Goal: Information Seeking & Learning: Learn about a topic

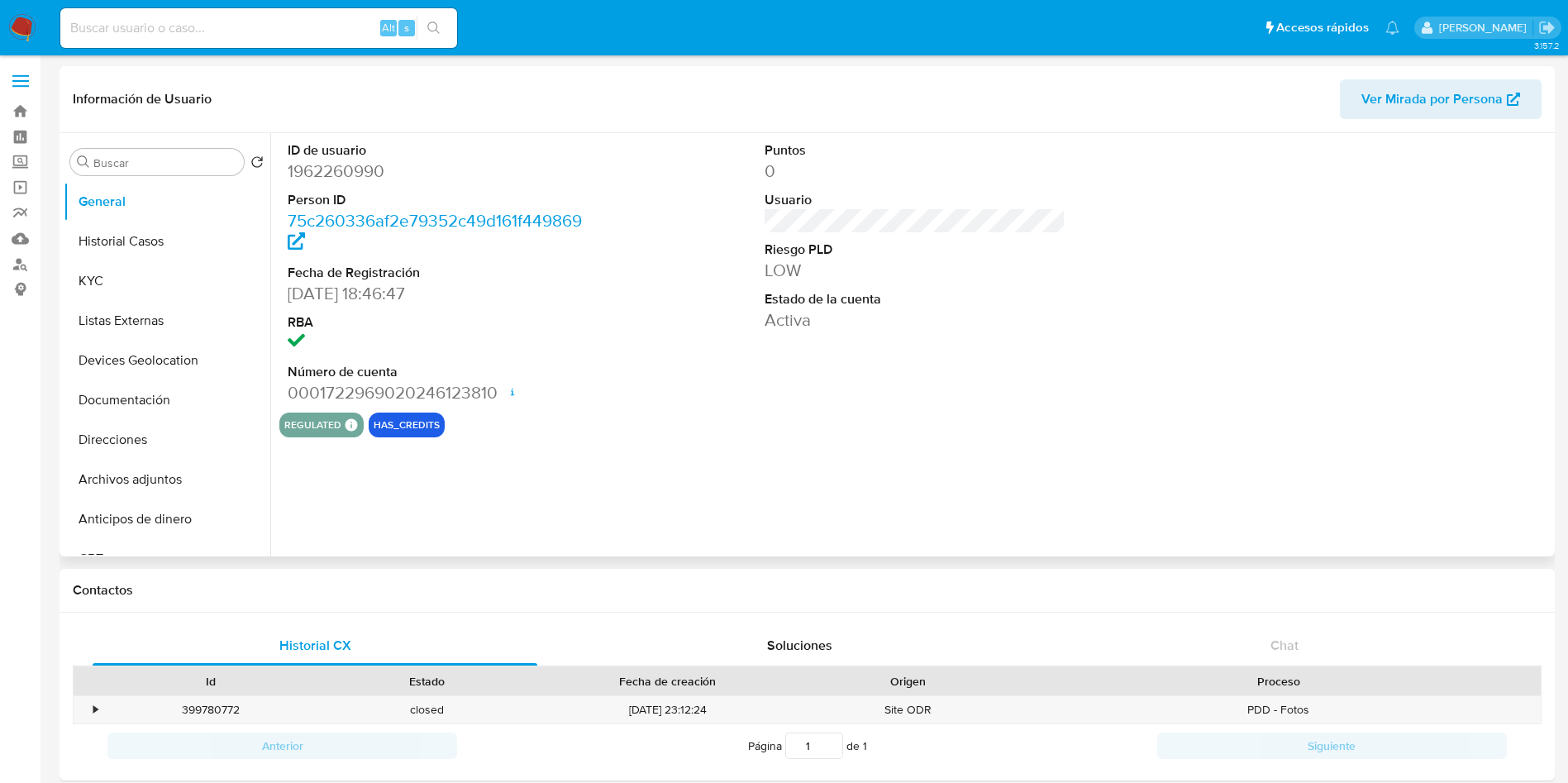
select select "10"
click at [922, 471] on div "ID de usuario 1962260990 Person ID 75c260336af2e79352c49d161f449869 Fecha de Re…" at bounding box center [911, 344] width 1281 height 423
click at [297, 26] on input at bounding box center [258, 28] width 397 height 22
paste input "1844773868"
type input "1844773868"
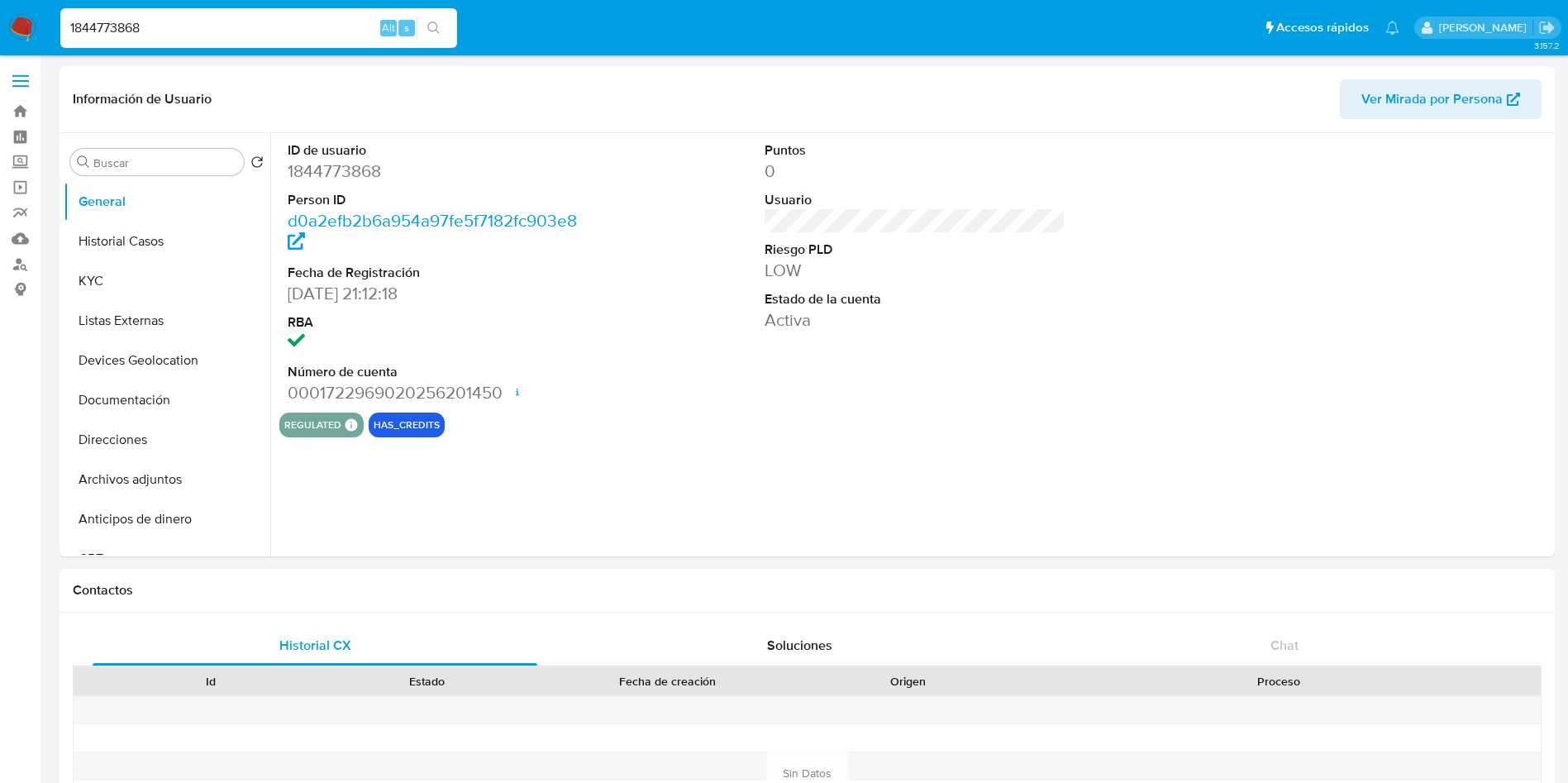
select select "10"
click at [137, 246] on button "Historial Casos" at bounding box center [161, 242] width 194 height 40
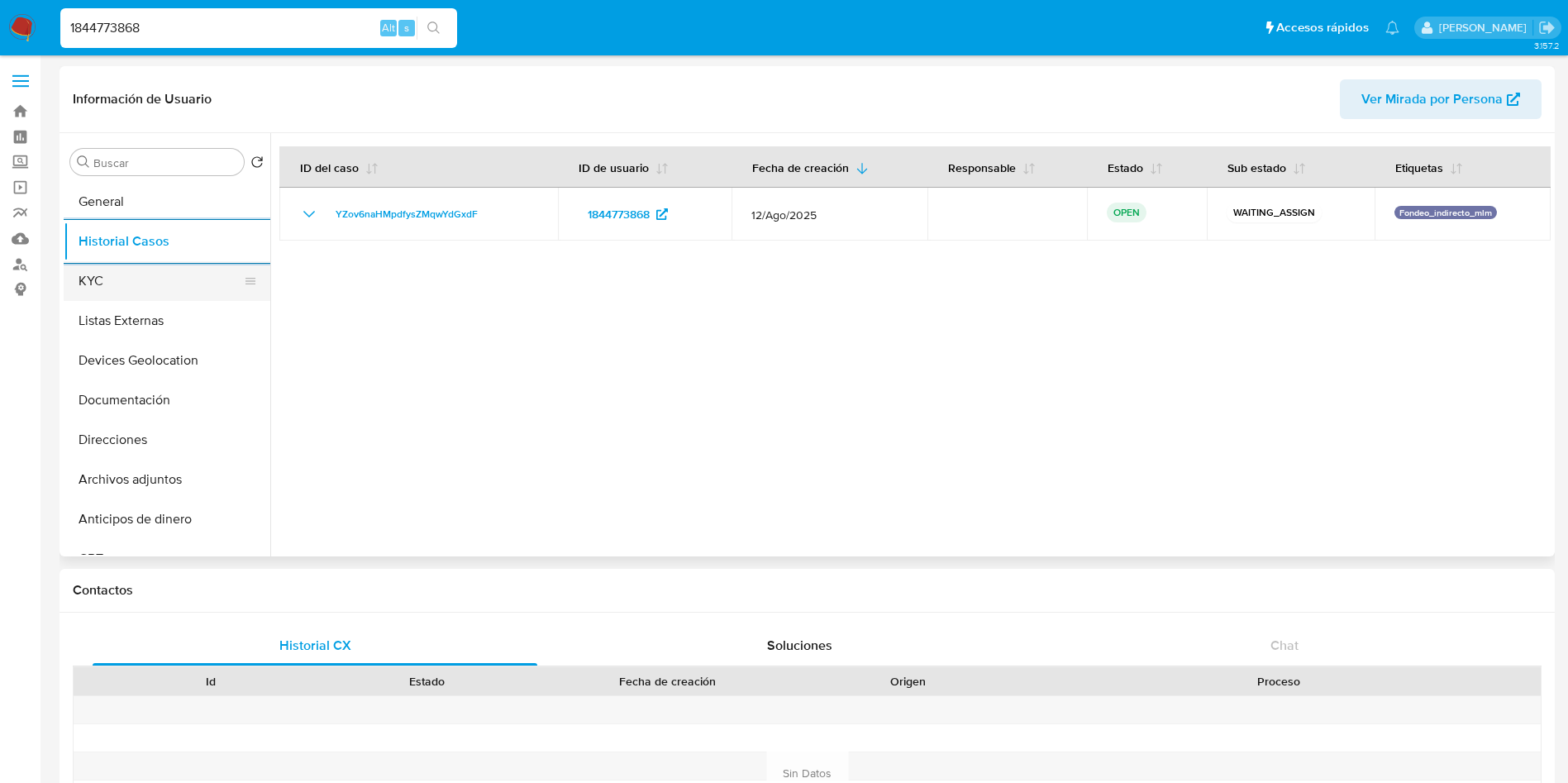
click at [126, 280] on button "KYC" at bounding box center [161, 281] width 194 height 40
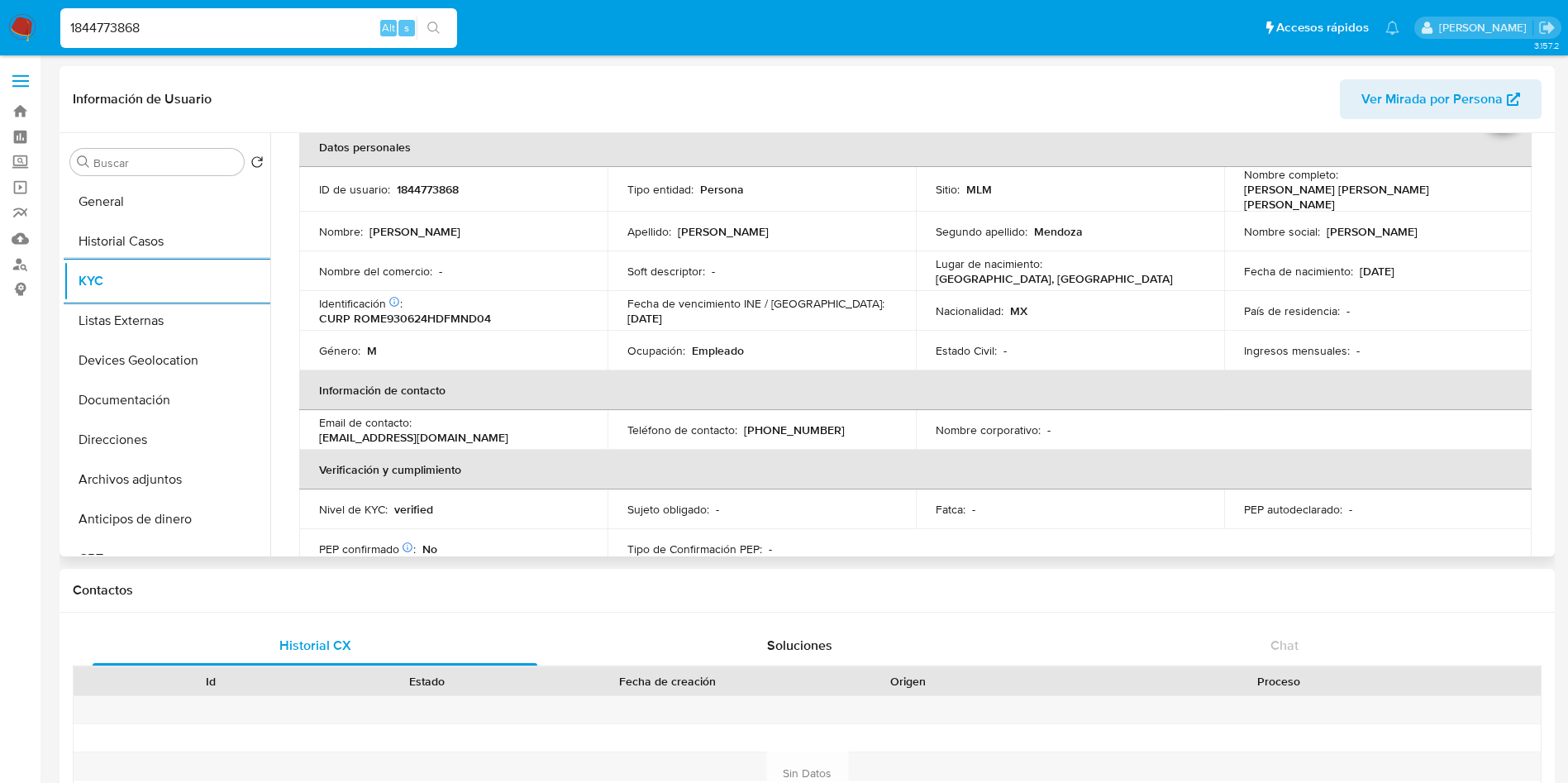
scroll to position [124, 0]
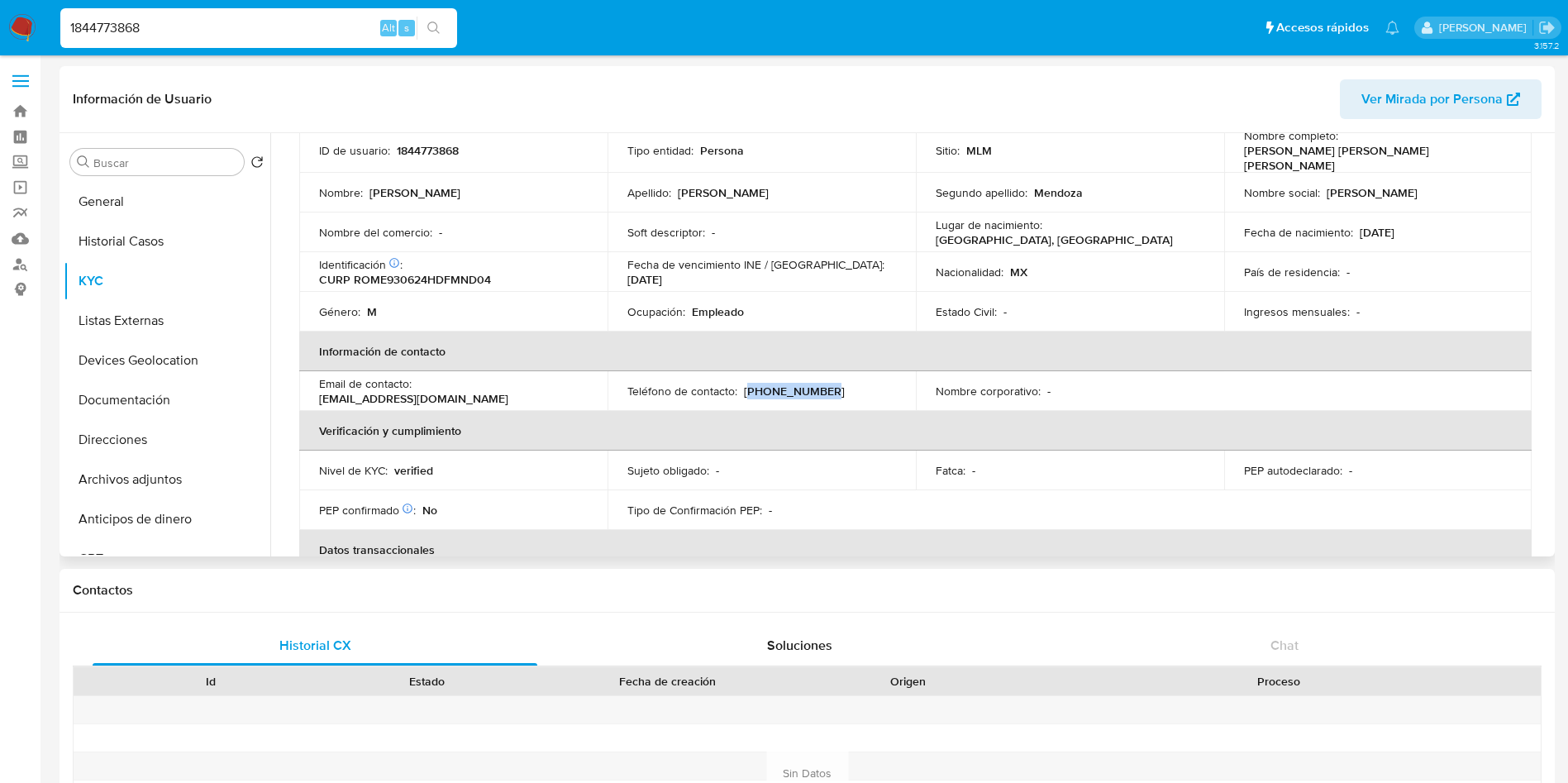
drag, startPoint x: 847, startPoint y: 389, endPoint x: 745, endPoint y: 389, distance: 102.0
click at [745, 389] on div "Teléfono de contacto : [PHONE_NUMBER]" at bounding box center [762, 391] width 269 height 15
copy p "55) 41932861"
drag, startPoint x: 564, startPoint y: 383, endPoint x: 413, endPoint y: 394, distance: 151.4
click at [413, 394] on td "Email de contacto : [EMAIL_ADDRESS][DOMAIN_NAME]" at bounding box center [453, 391] width 308 height 40
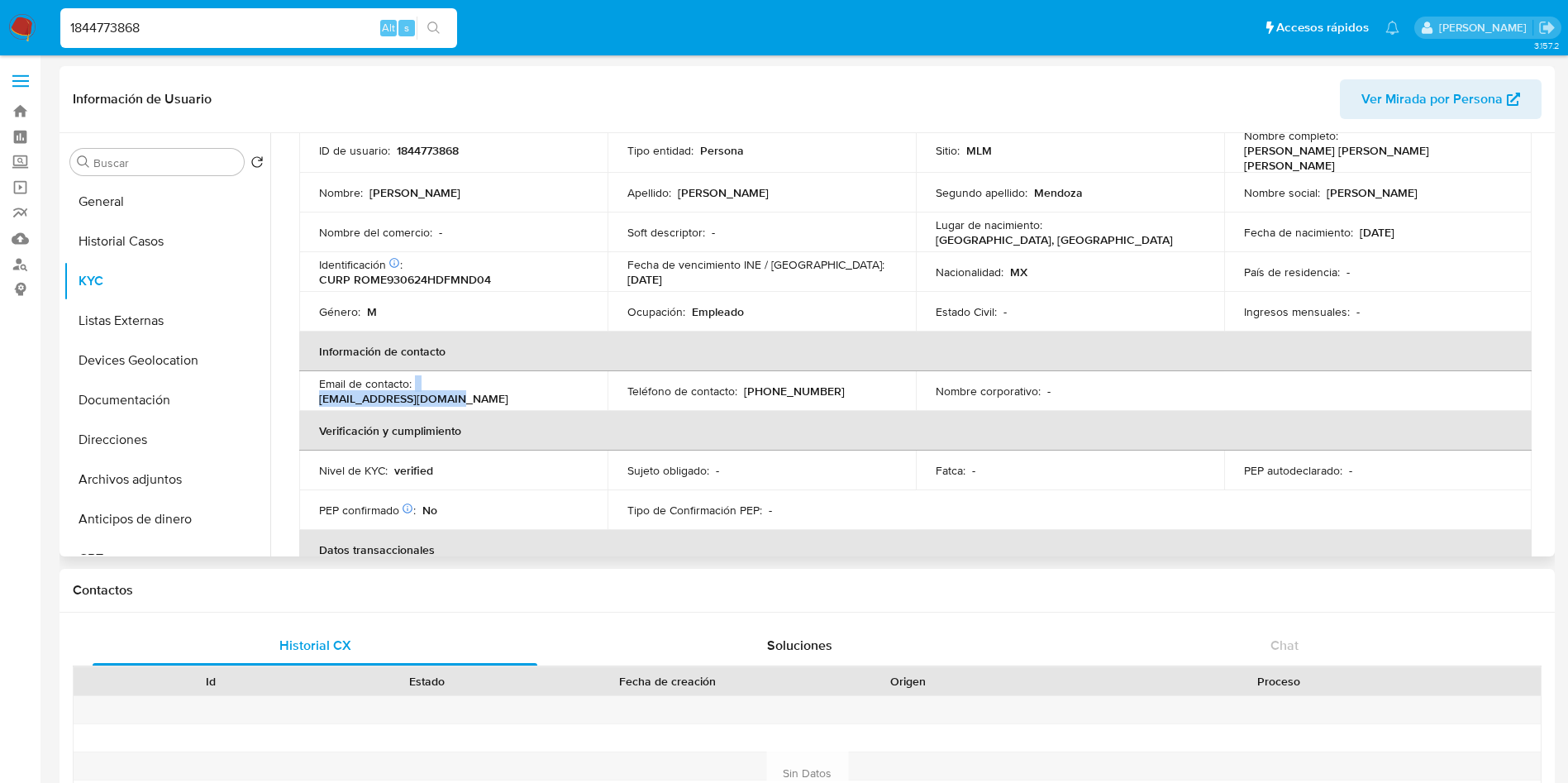
copy div "[EMAIL_ADDRESS][DOMAIN_NAME]"
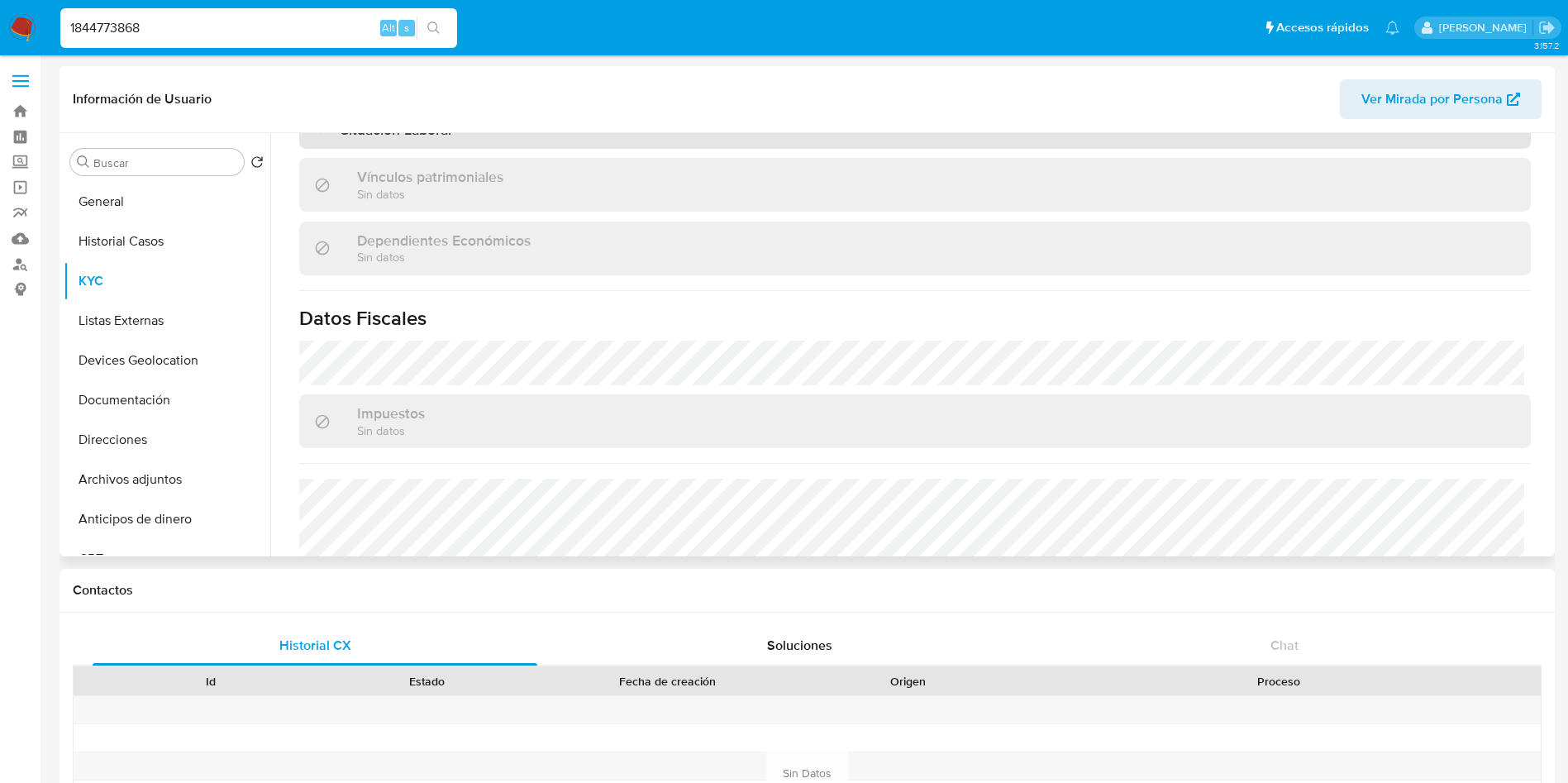
scroll to position [651, 0]
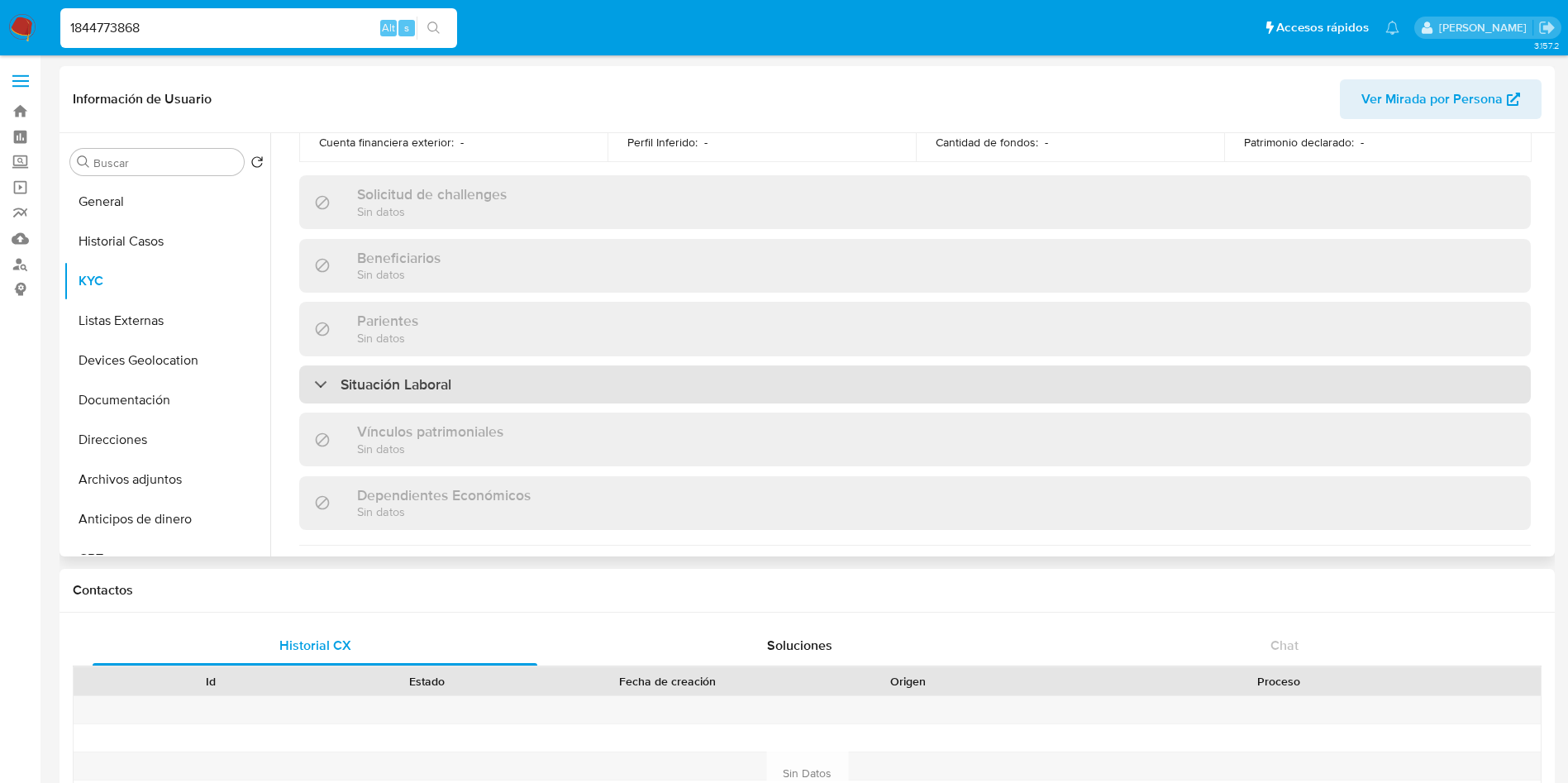
click at [483, 374] on div "Situación Laboral" at bounding box center [915, 384] width 1232 height 38
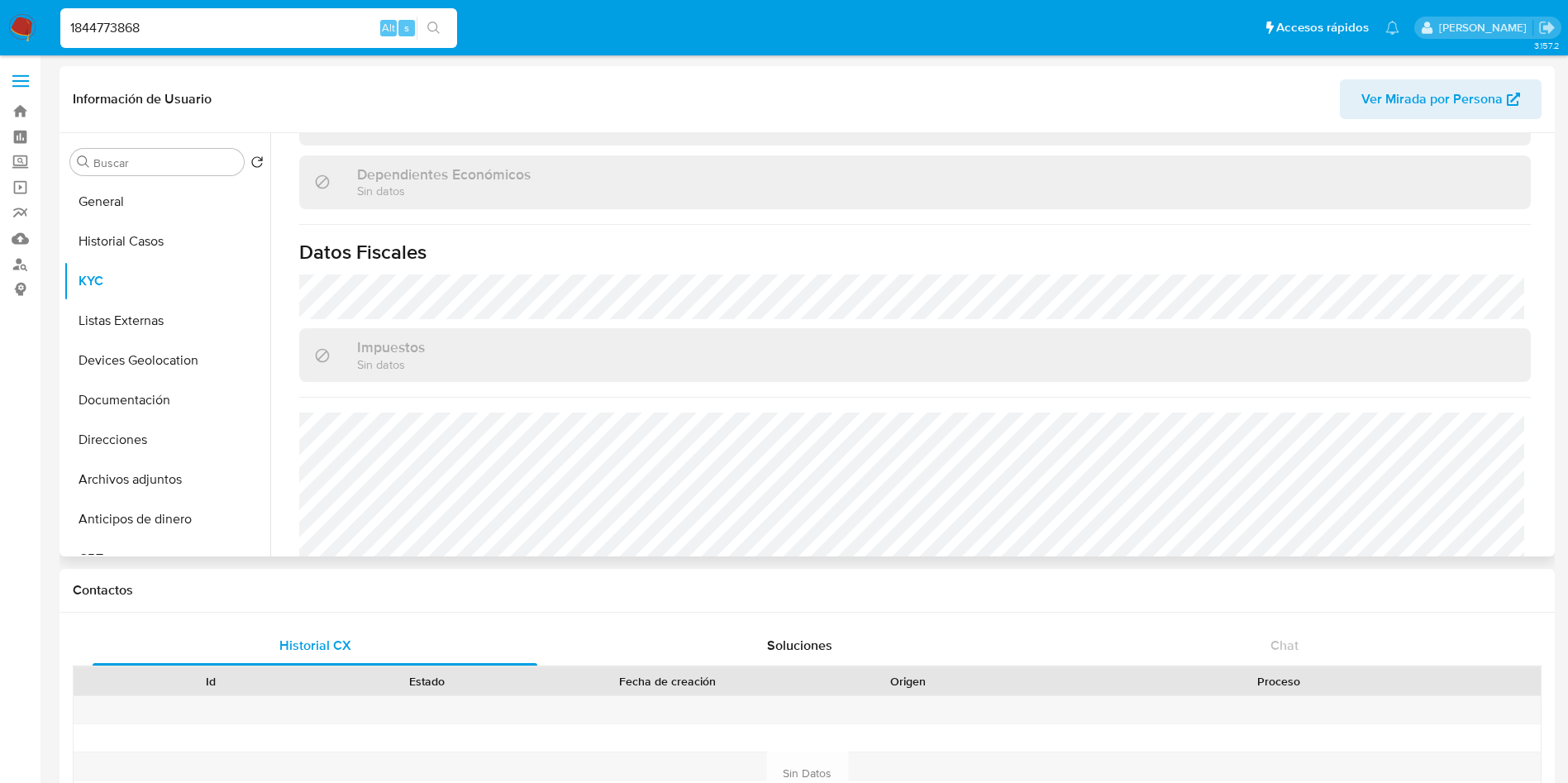
scroll to position [1262, 0]
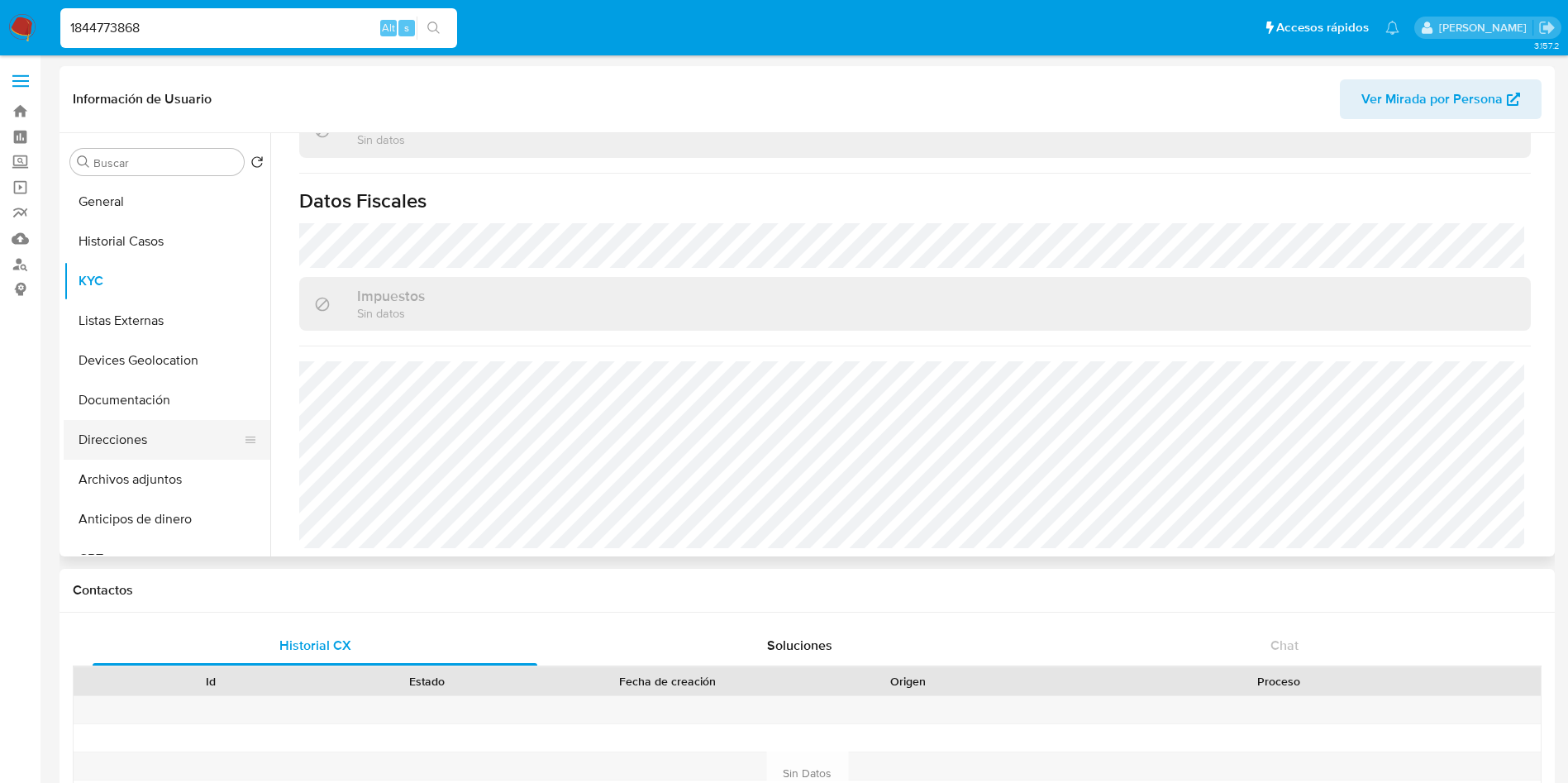
click at [115, 425] on button "Direcciones" at bounding box center [161, 440] width 194 height 40
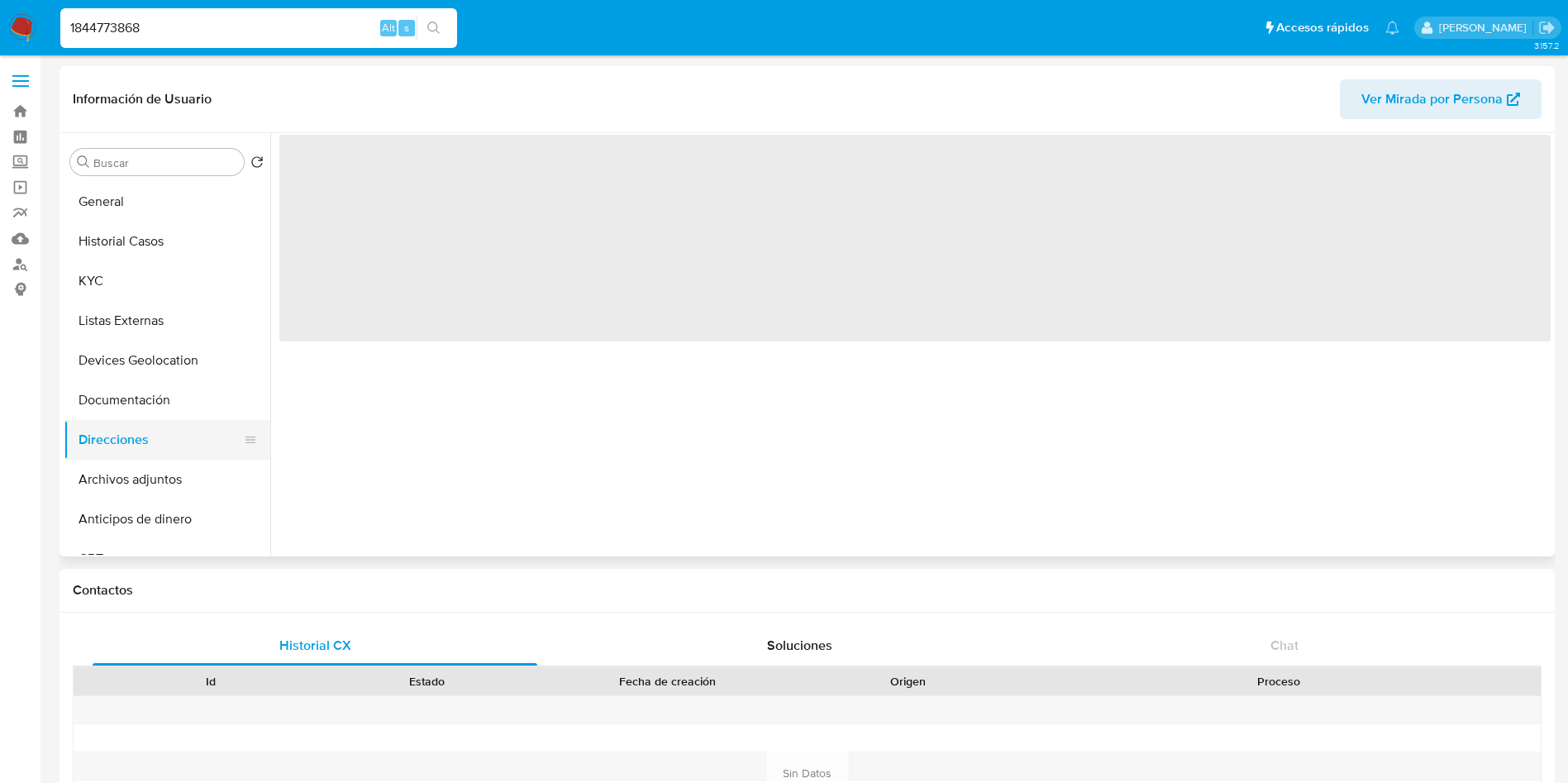
scroll to position [0, 0]
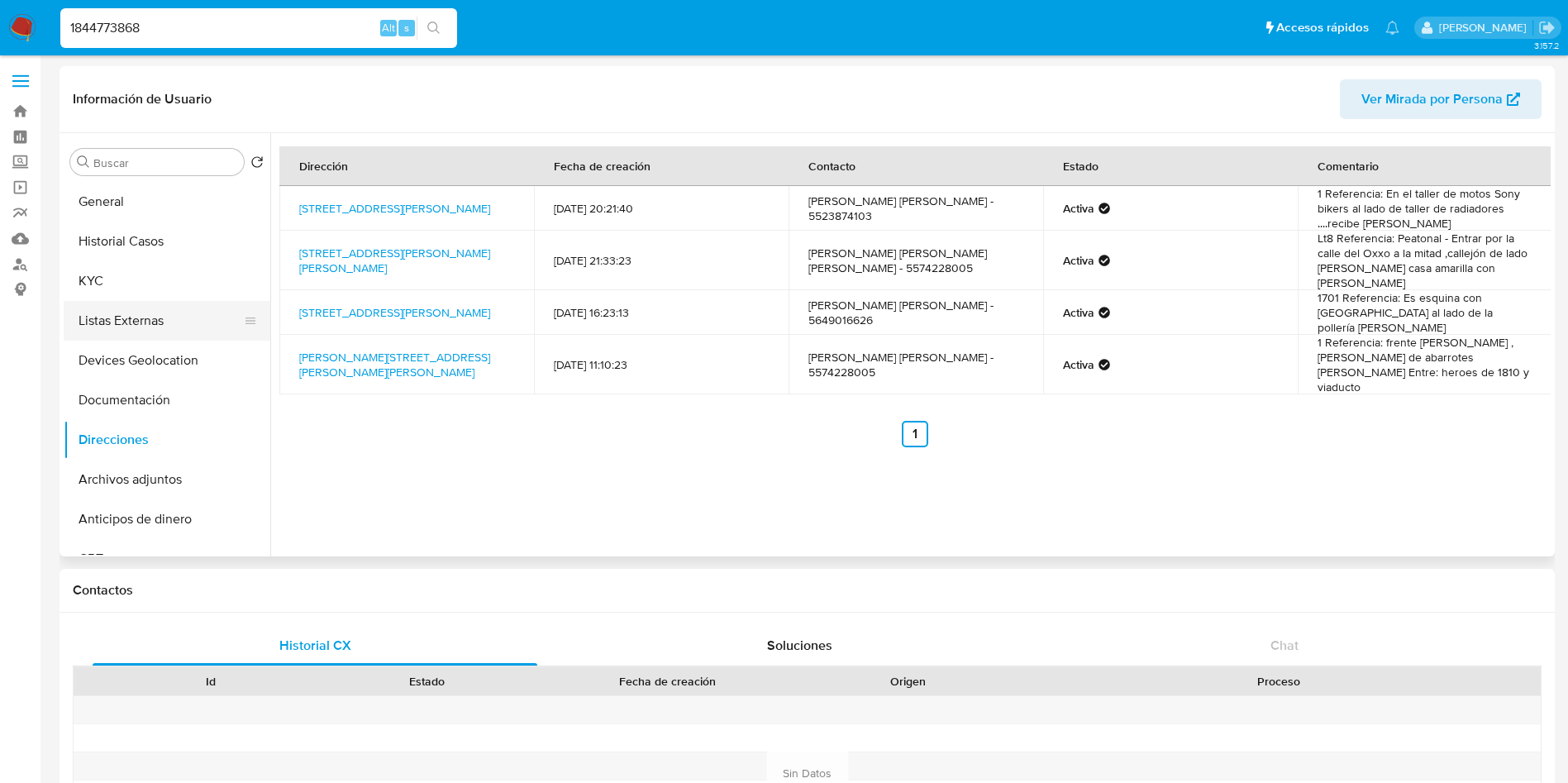
drag, startPoint x: 161, startPoint y: 295, endPoint x: 158, endPoint y: 328, distance: 33.1
click at [161, 295] on button "KYC" at bounding box center [167, 281] width 207 height 40
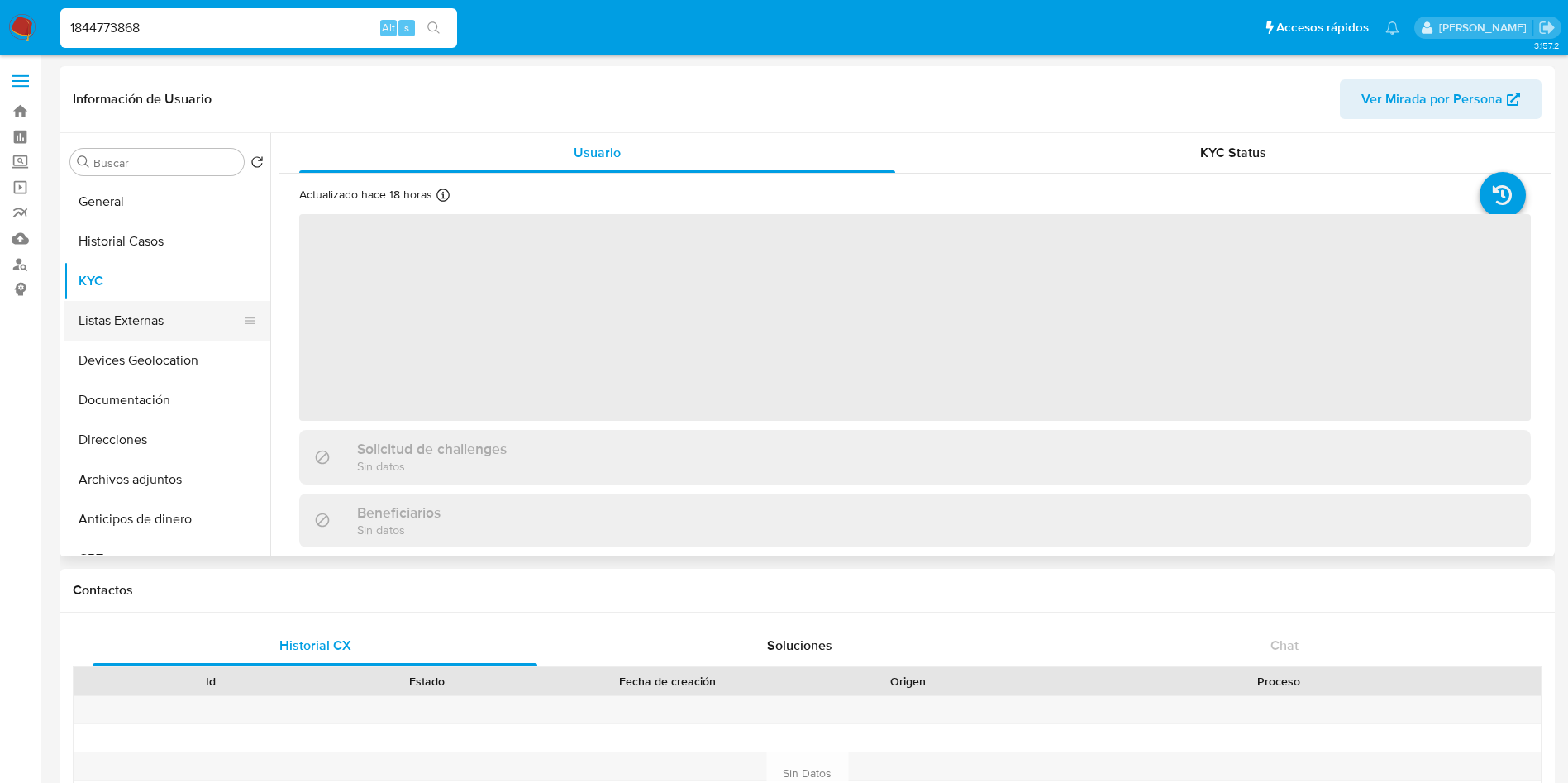
click at [160, 328] on button "Listas Externas" at bounding box center [161, 320] width 194 height 40
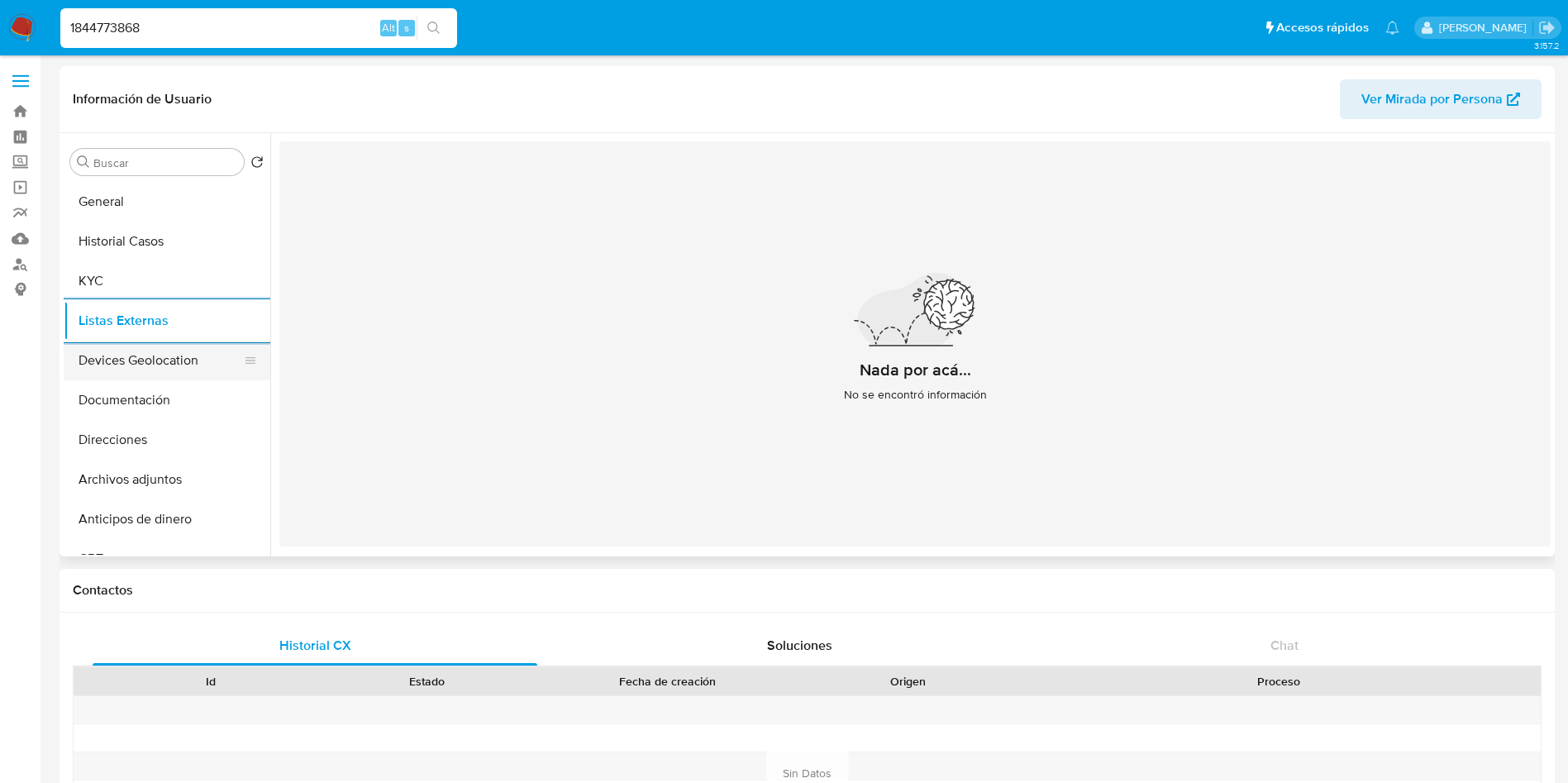
click at [124, 341] on button "Devices Geolocation" at bounding box center [161, 360] width 194 height 40
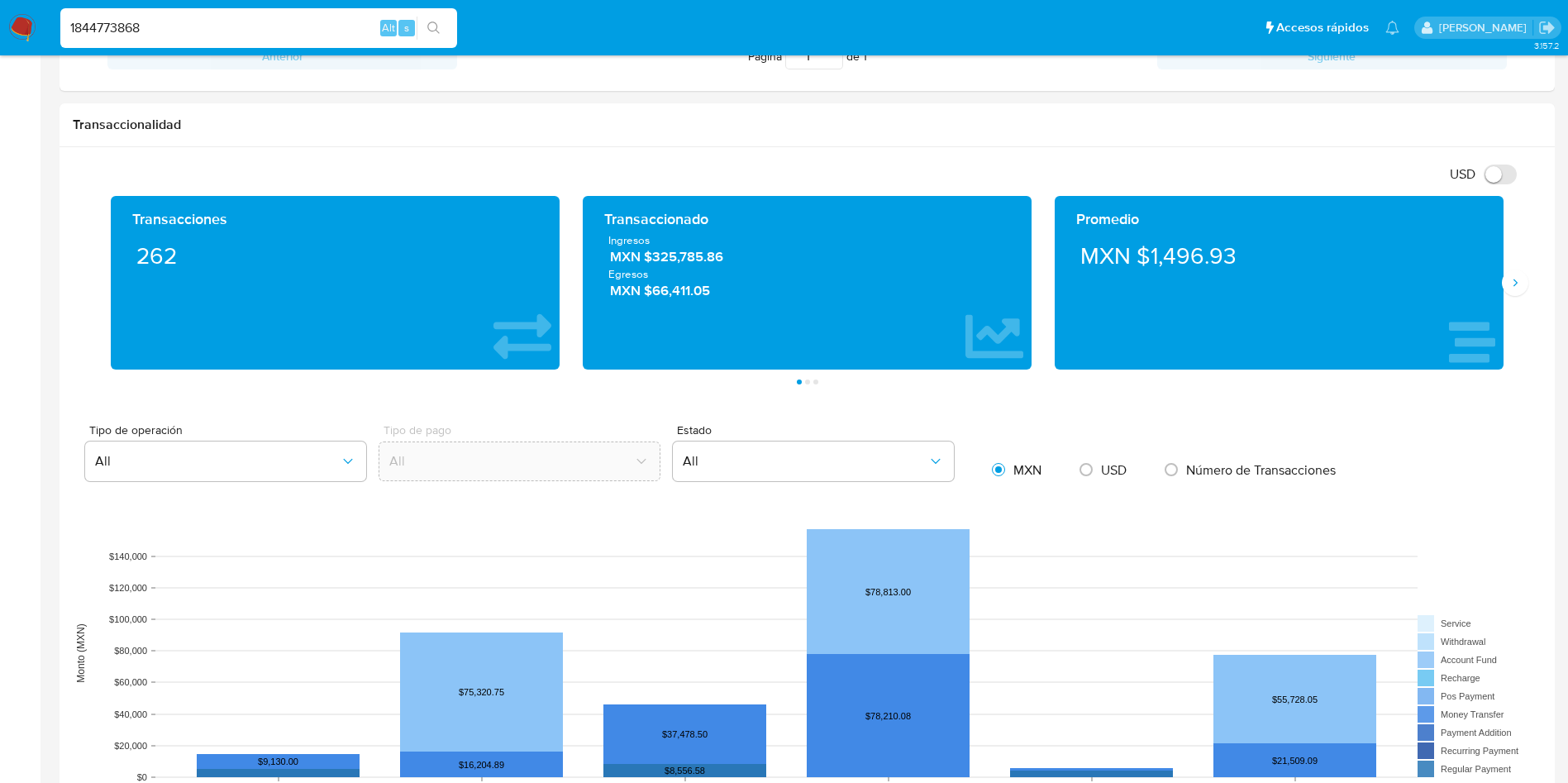
scroll to position [744, 0]
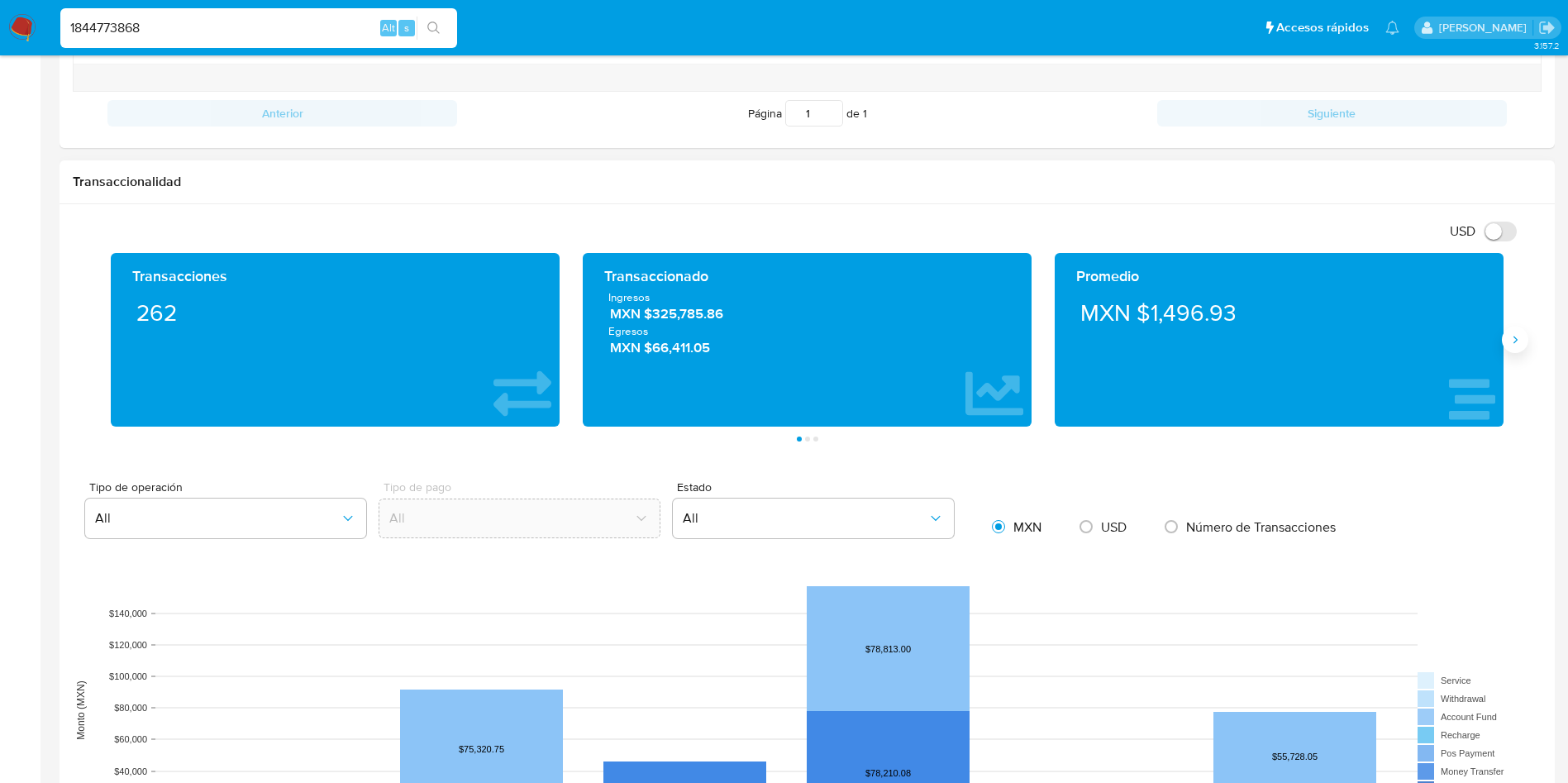
click at [1510, 335] on icon "Siguiente" at bounding box center [1515, 339] width 13 height 13
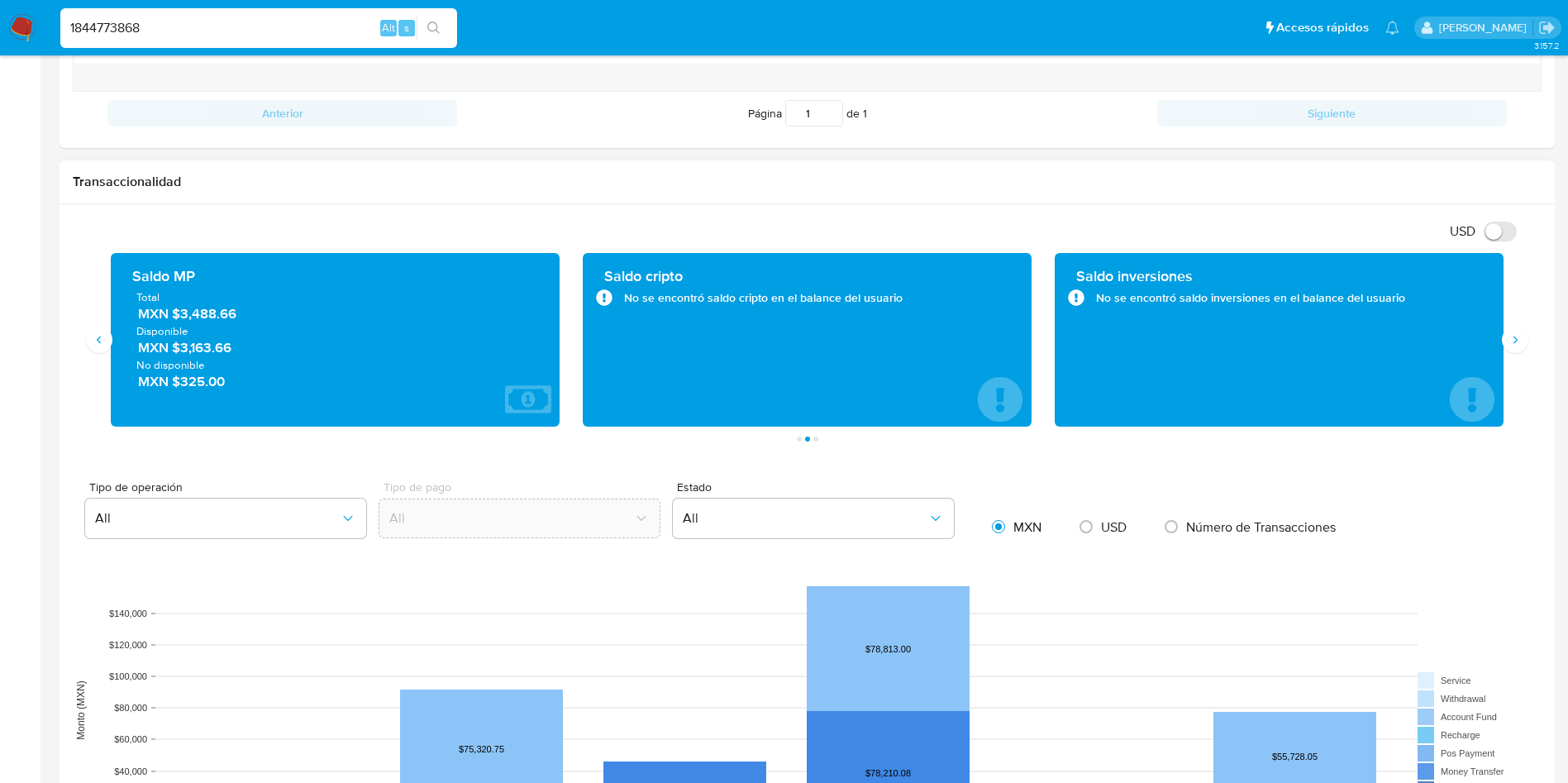
drag, startPoint x: 251, startPoint y: 313, endPoint x: 172, endPoint y: 315, distance: 79.0
click at [172, 315] on span "MXN $3,488.66" at bounding box center [336, 313] width 396 height 19
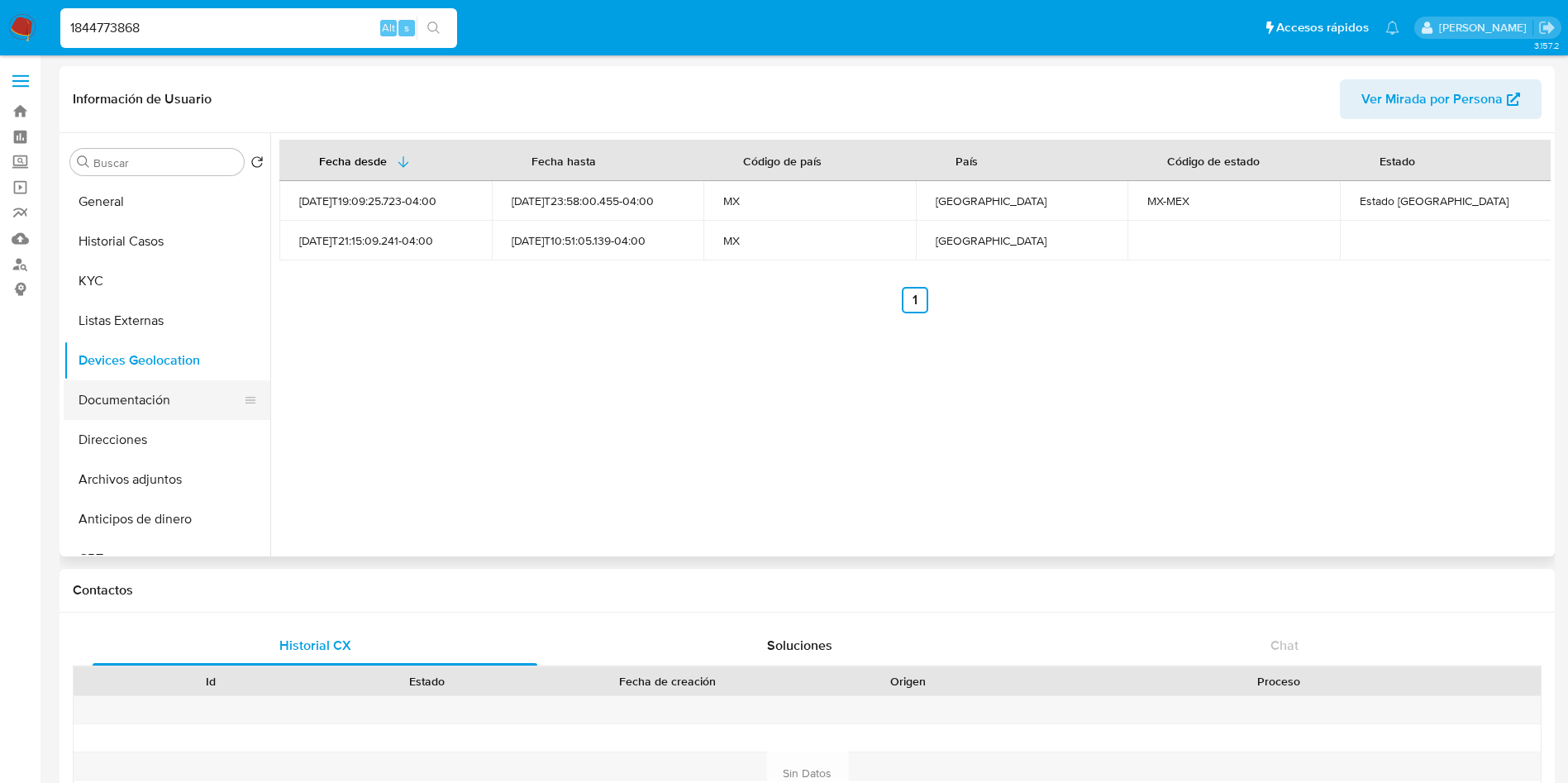
click at [122, 392] on button "Documentación" at bounding box center [161, 400] width 194 height 40
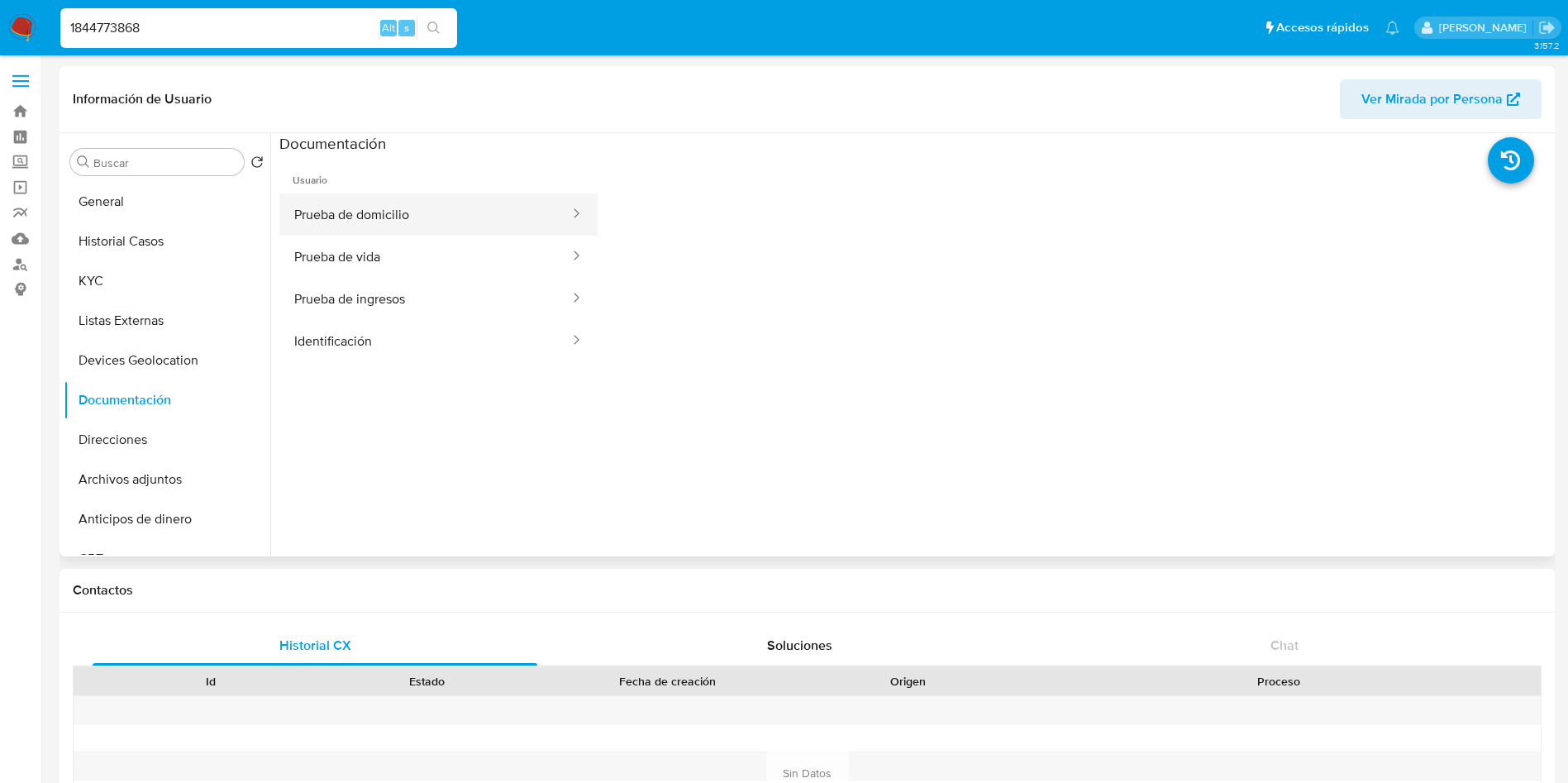
click at [459, 218] on button "Prueba de domicilio" at bounding box center [426, 214] width 291 height 42
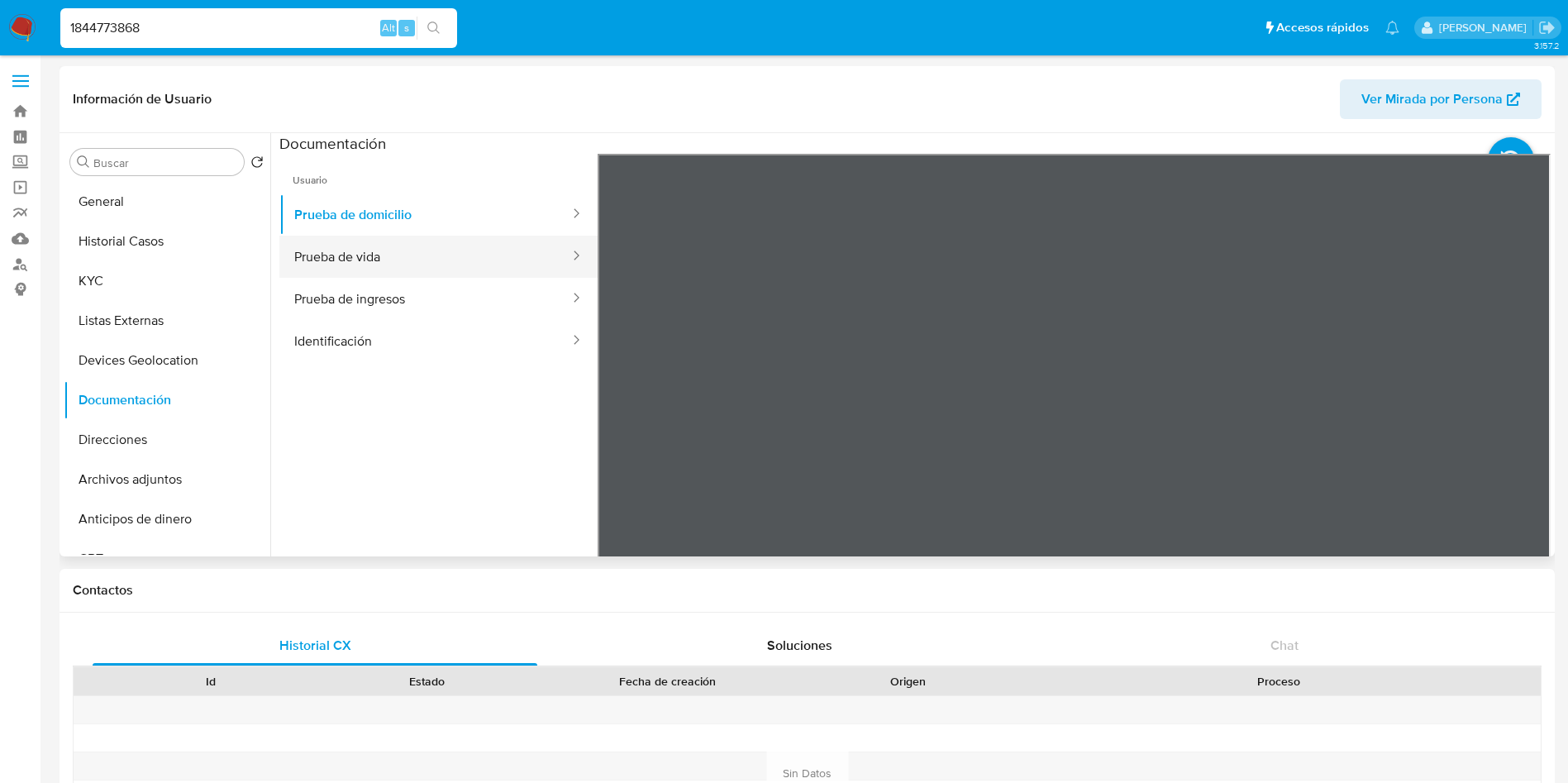
click at [493, 243] on button "Prueba de vida" at bounding box center [426, 257] width 291 height 42
click at [430, 292] on button "Prueba de ingresos" at bounding box center [426, 299] width 291 height 42
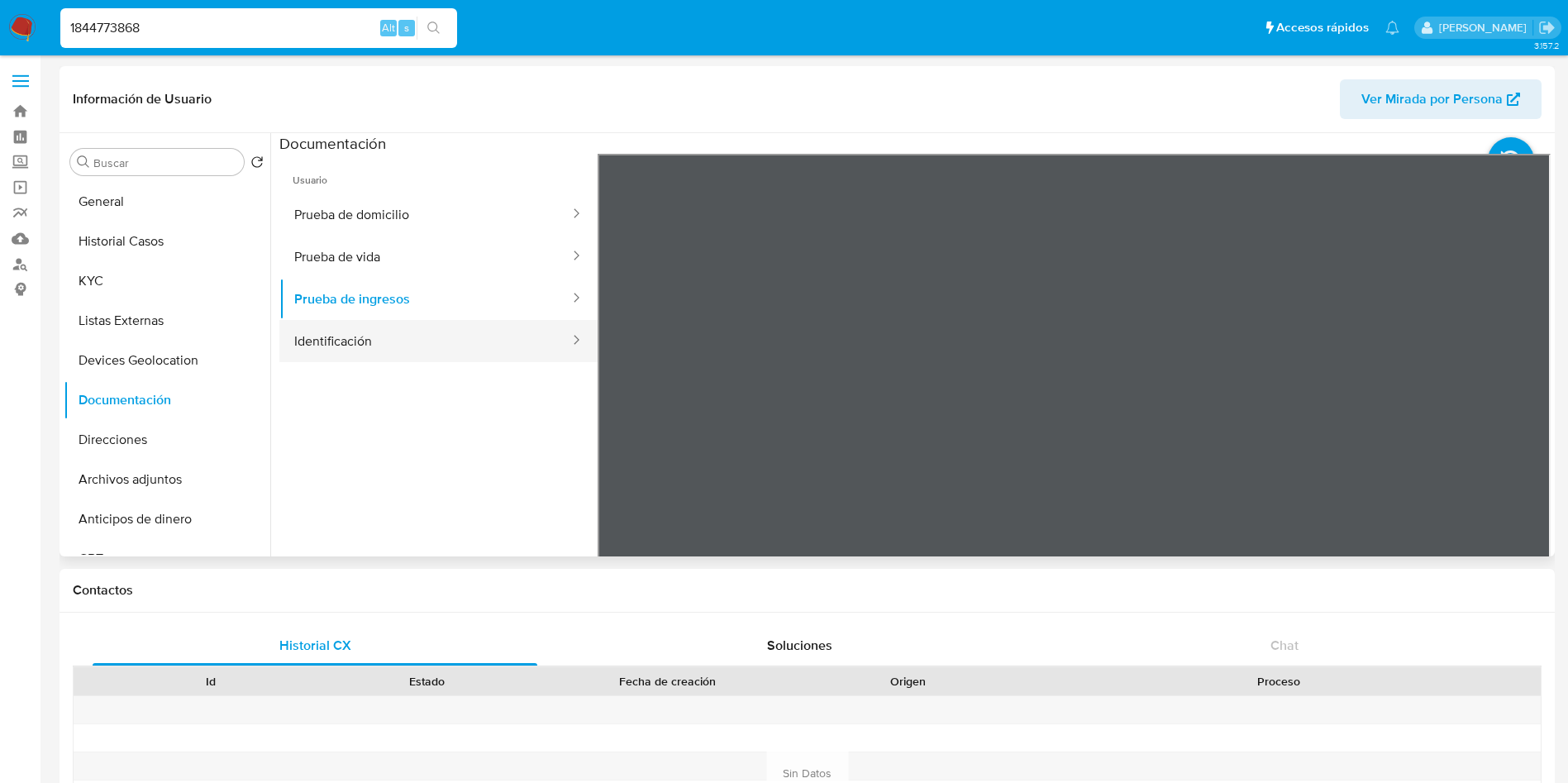
click at [445, 337] on button "Identificación" at bounding box center [426, 340] width 291 height 42
click at [1525, 417] on icon at bounding box center [1530, 422] width 10 height 17
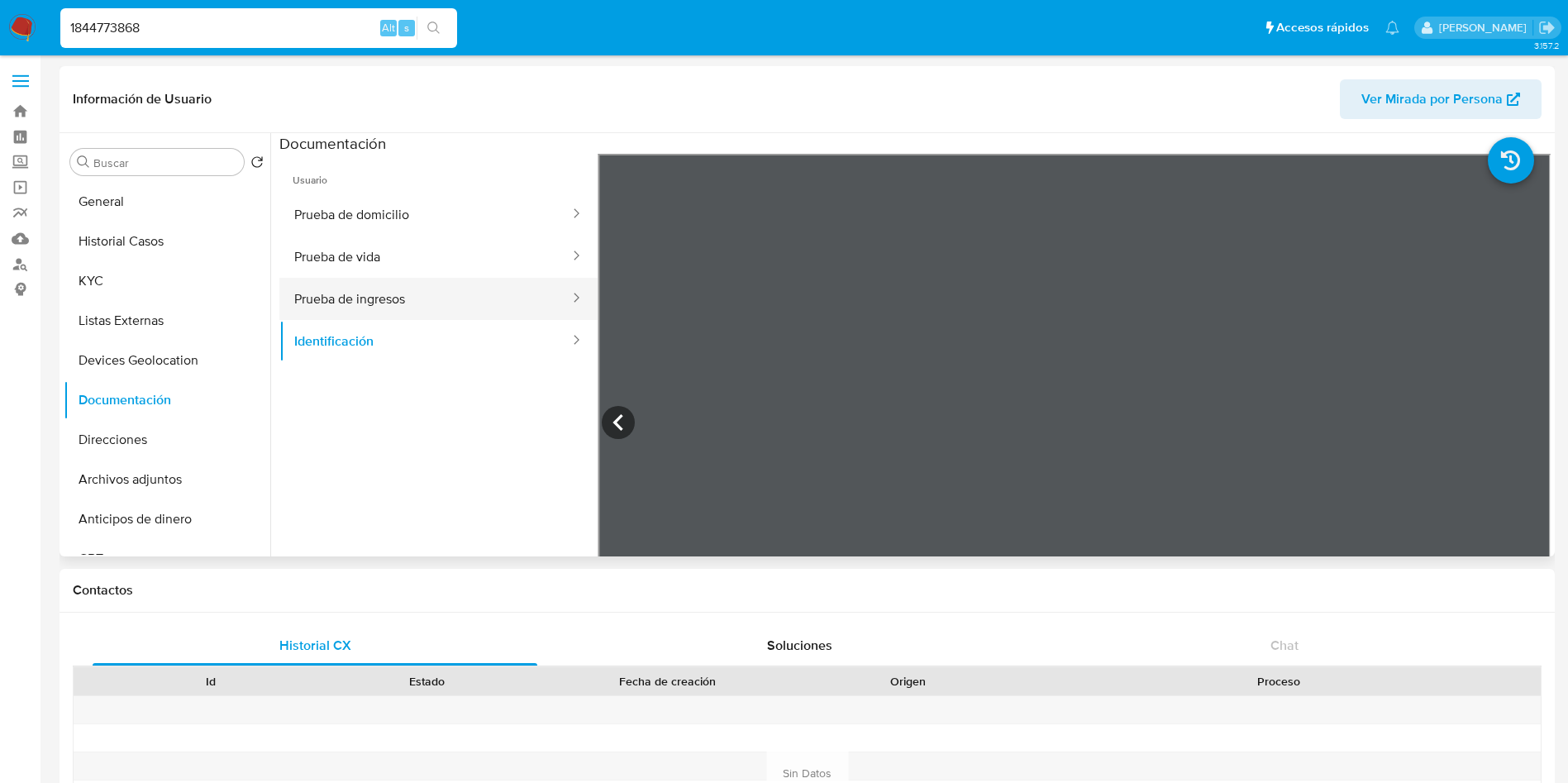
click at [500, 299] on button "Prueba de ingresos" at bounding box center [426, 299] width 291 height 42
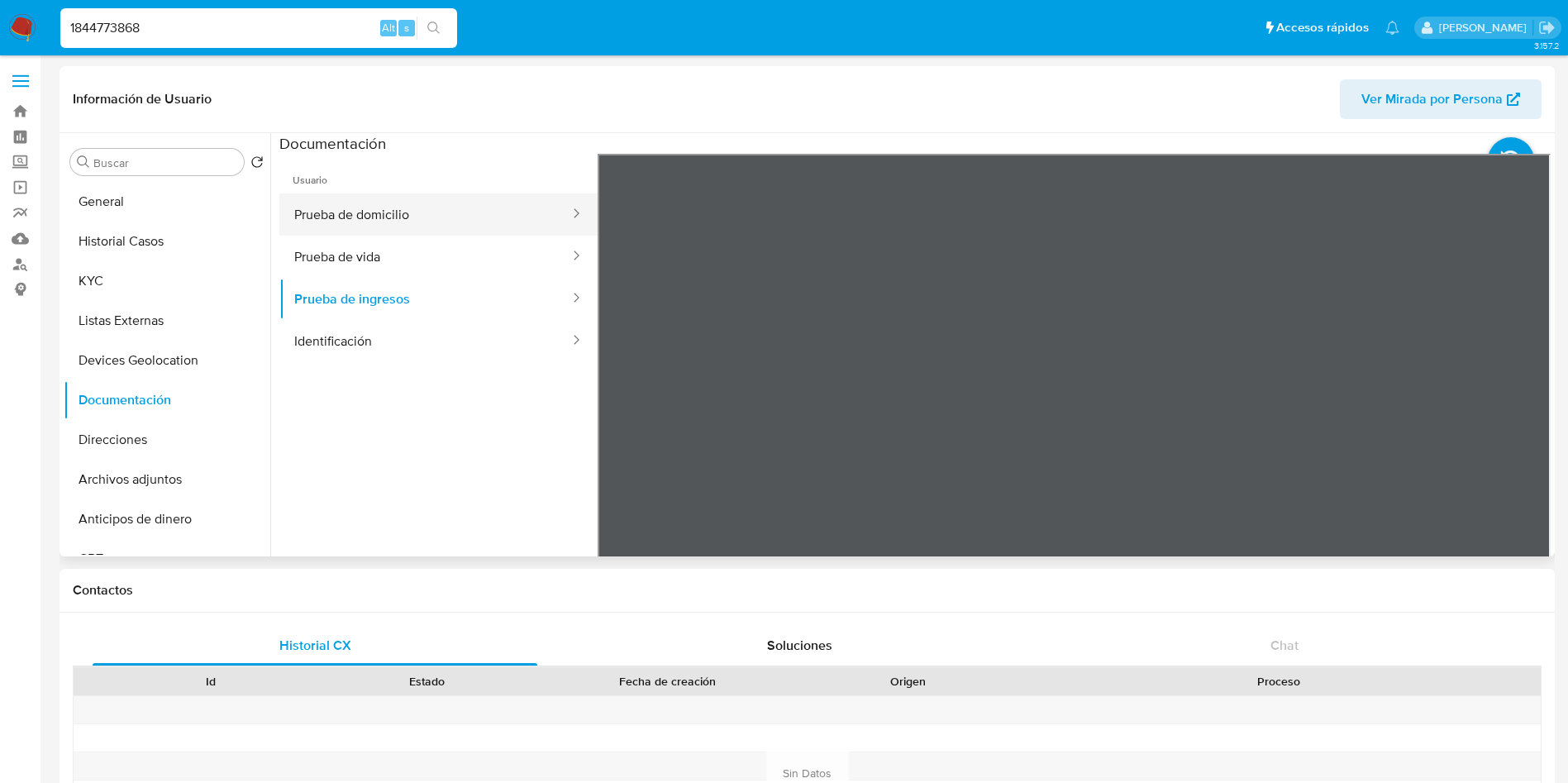
click at [474, 202] on button "Prueba de domicilio" at bounding box center [426, 214] width 291 height 42
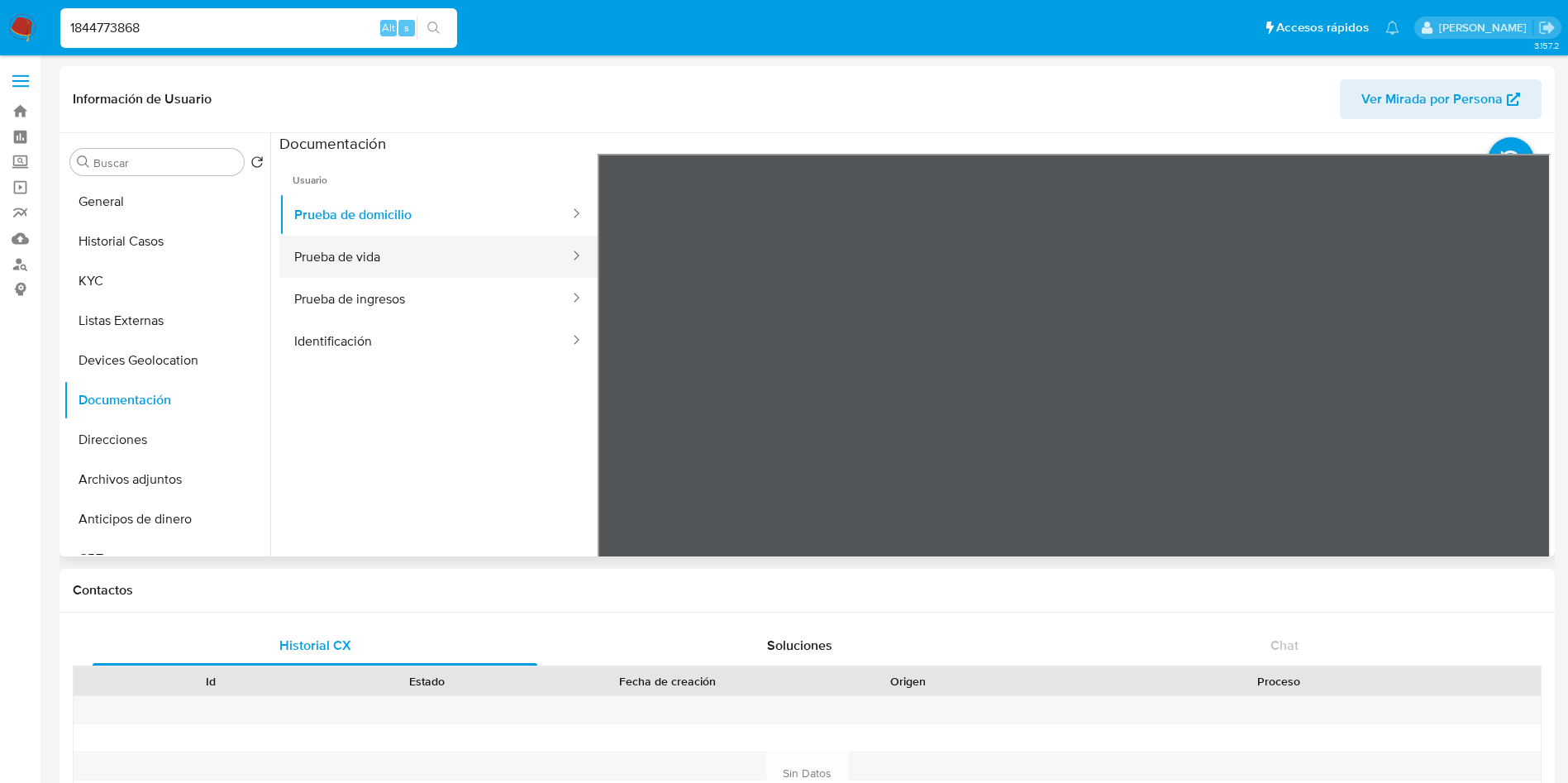
click at [473, 268] on button "Prueba de vida" at bounding box center [426, 257] width 291 height 42
